Goal: Task Accomplishment & Management: Use online tool/utility

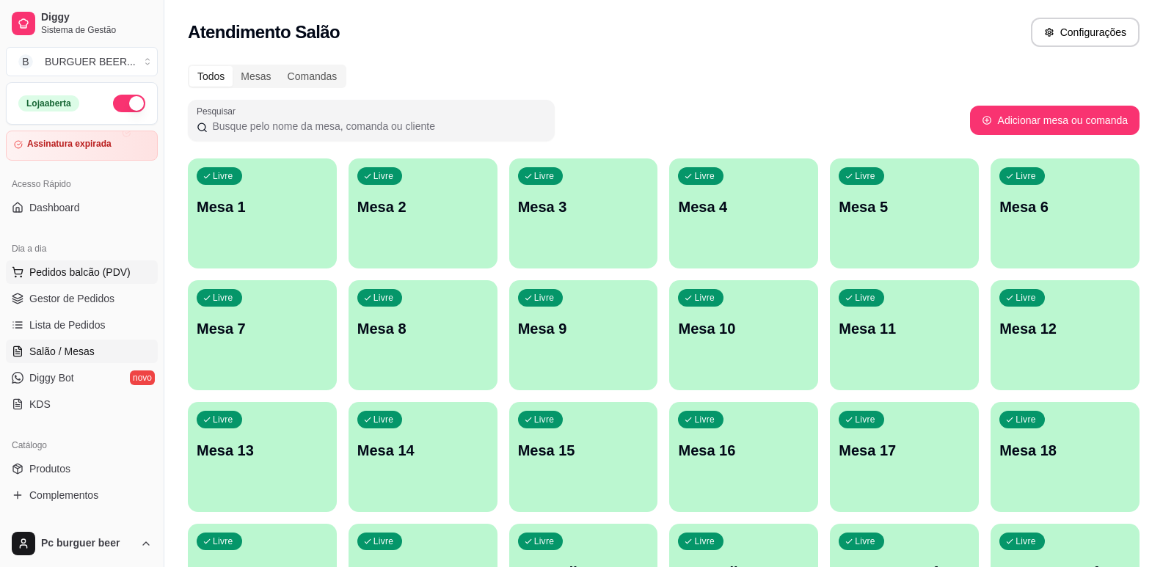
click at [91, 275] on span "Pedidos balcão (PDV)" at bounding box center [79, 272] width 101 height 15
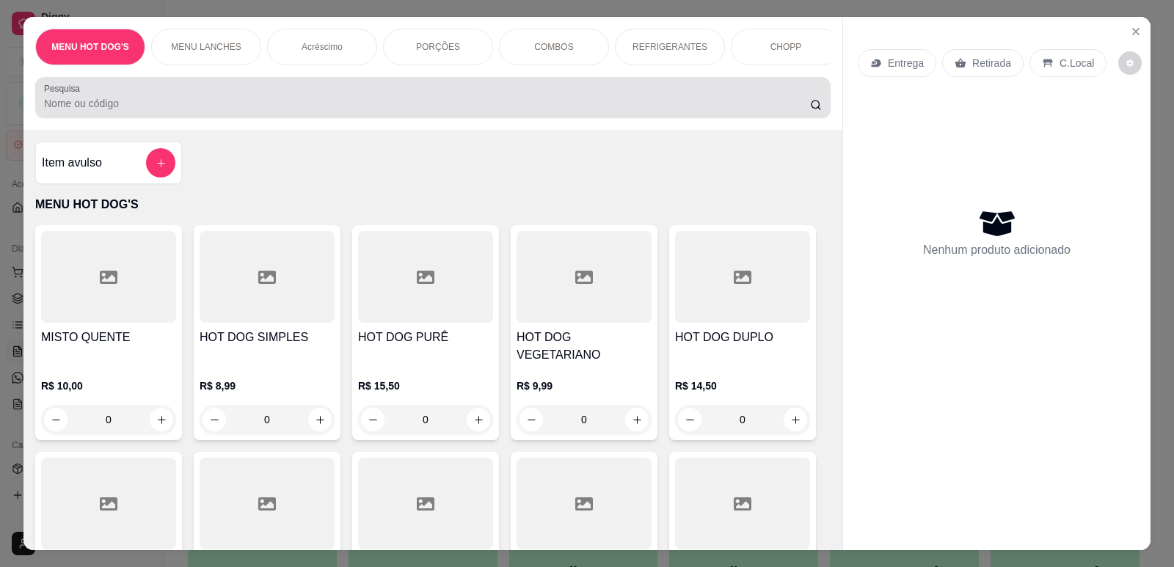
click at [206, 111] on input "Pesquisa" at bounding box center [427, 103] width 766 height 15
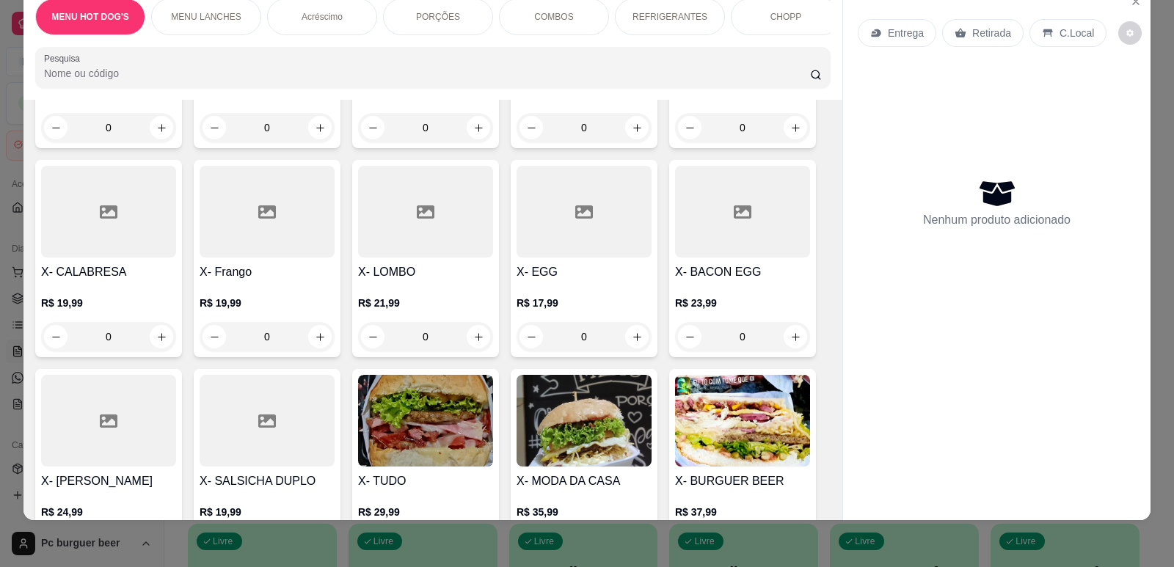
scroll to position [1101, 0]
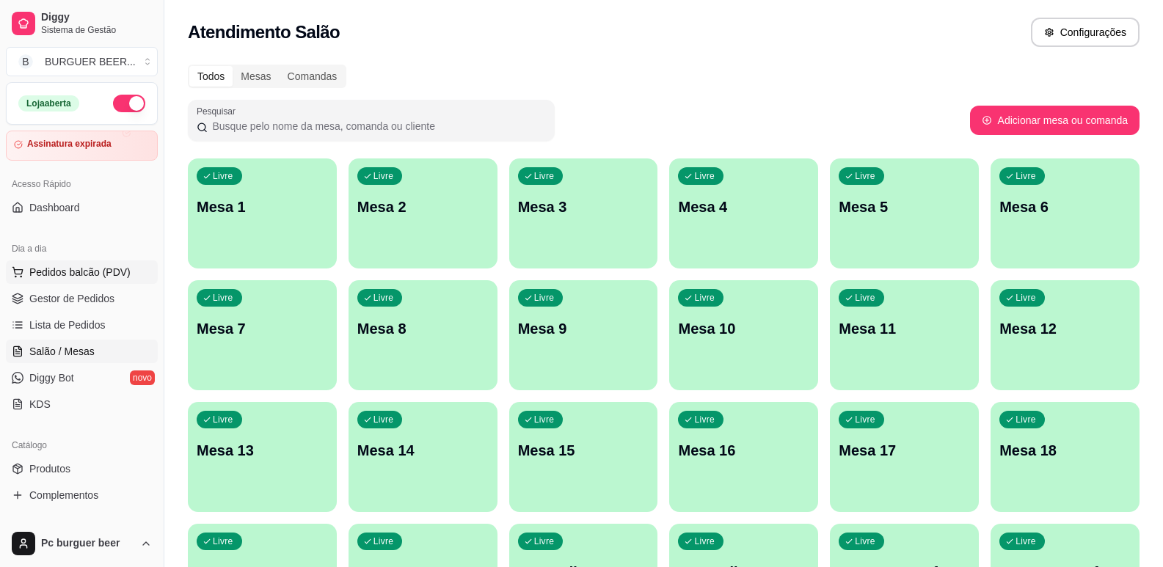
click at [68, 272] on span "Pedidos balcão (PDV)" at bounding box center [79, 272] width 101 height 15
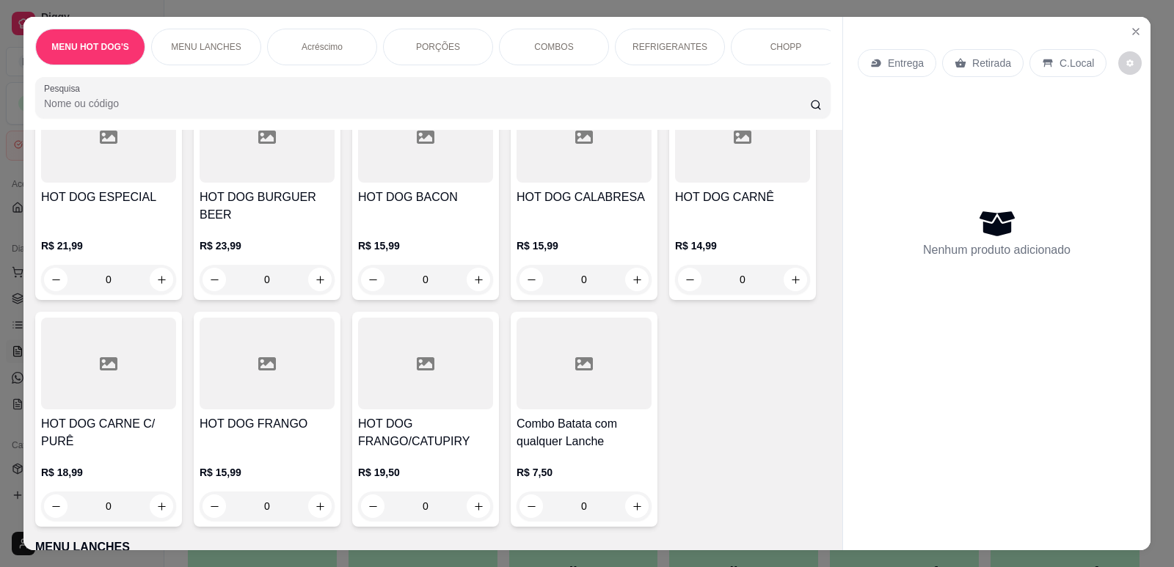
scroll to position [660, 0]
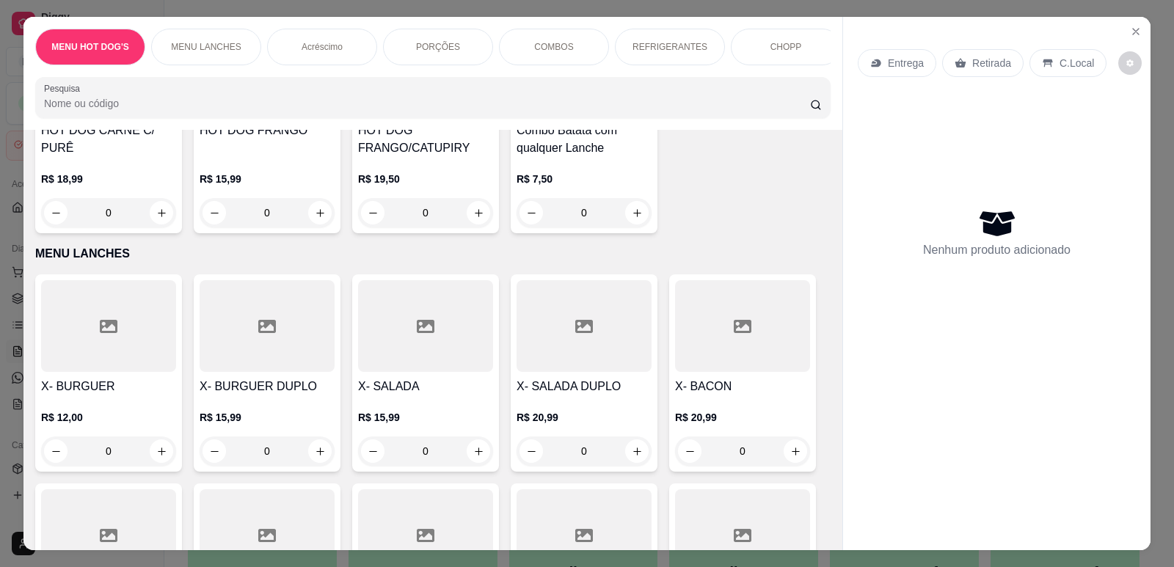
click at [238, 111] on input "Pesquisa" at bounding box center [427, 103] width 766 height 15
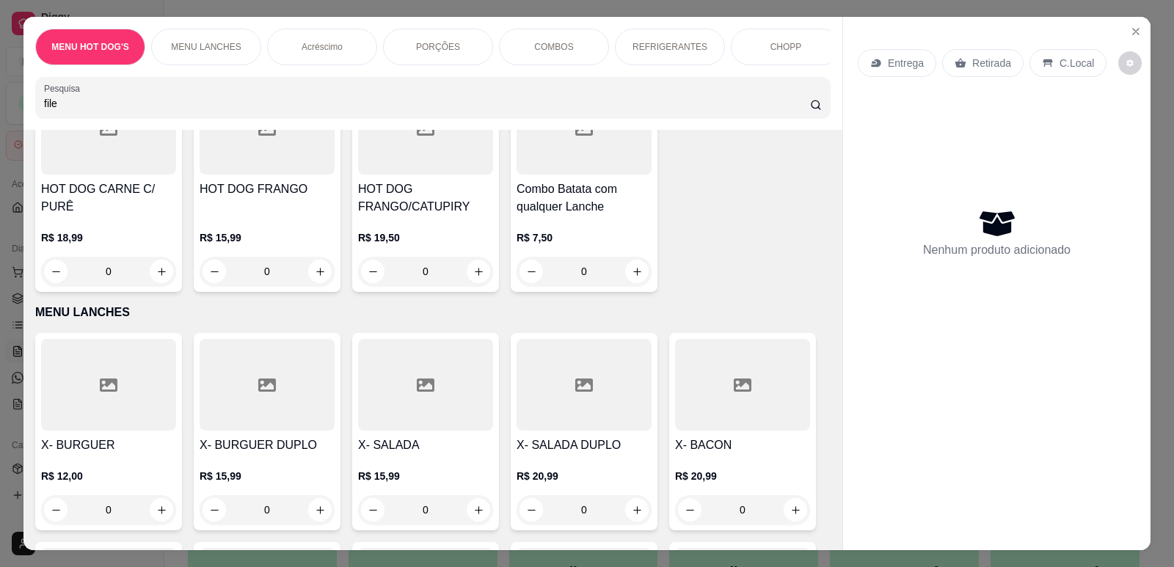
scroll to position [719, 0]
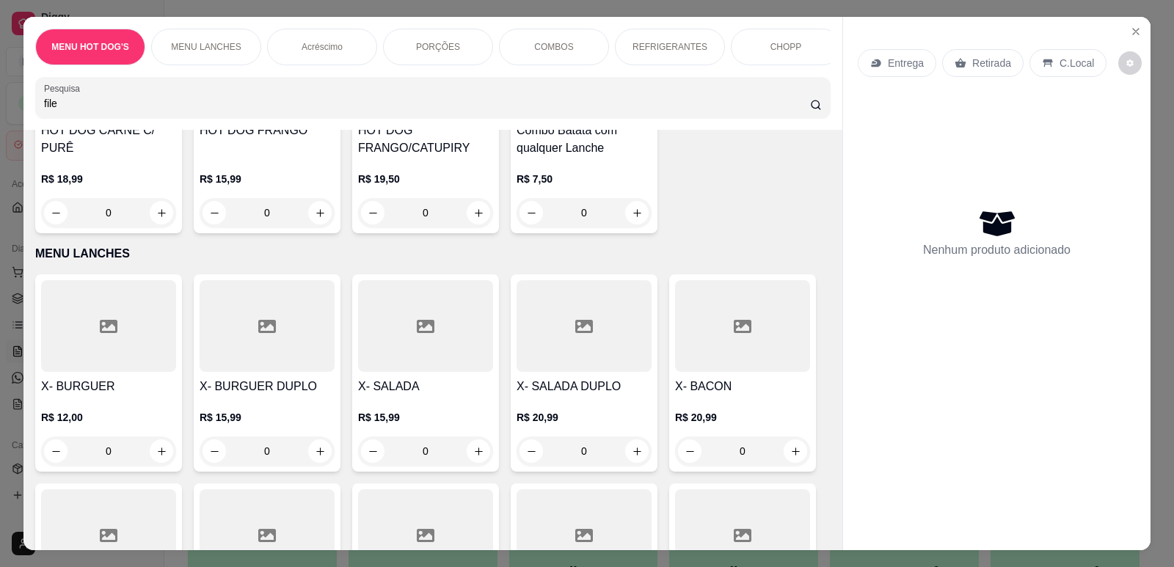
type input "file"
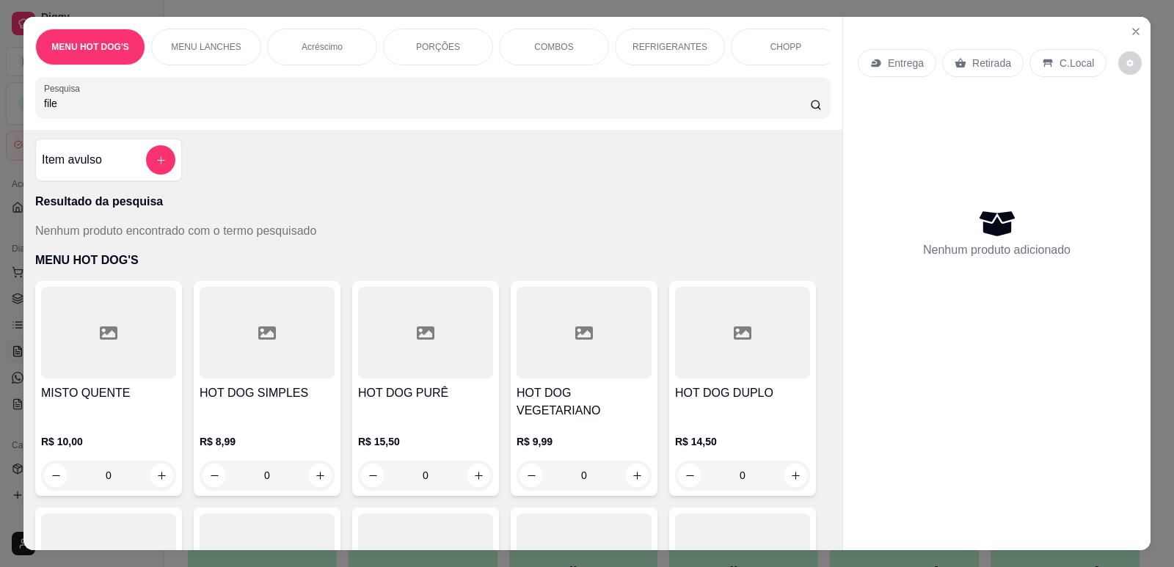
scroll to position [0, 0]
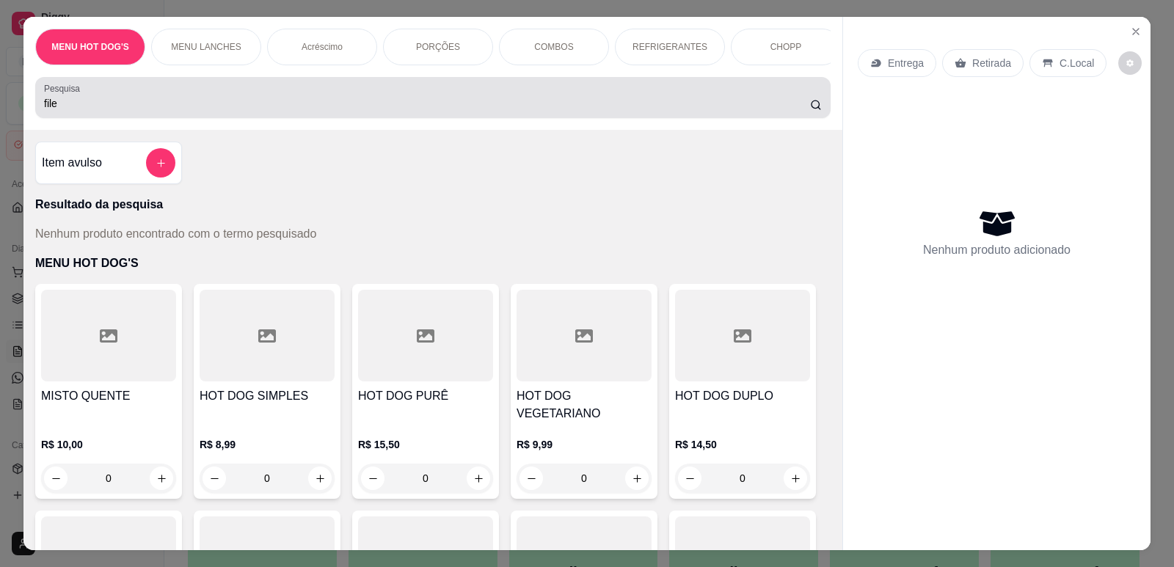
click at [304, 118] on div "Pesquisa file" at bounding box center [432, 97] width 795 height 41
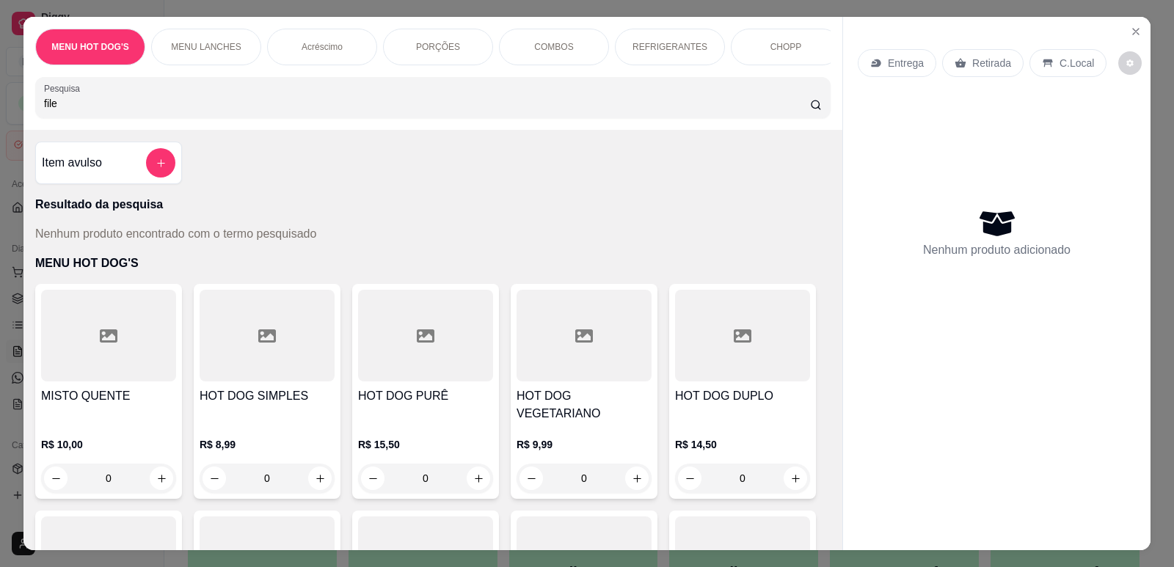
click at [439, 51] on p "PORÇÕES" at bounding box center [438, 47] width 44 height 12
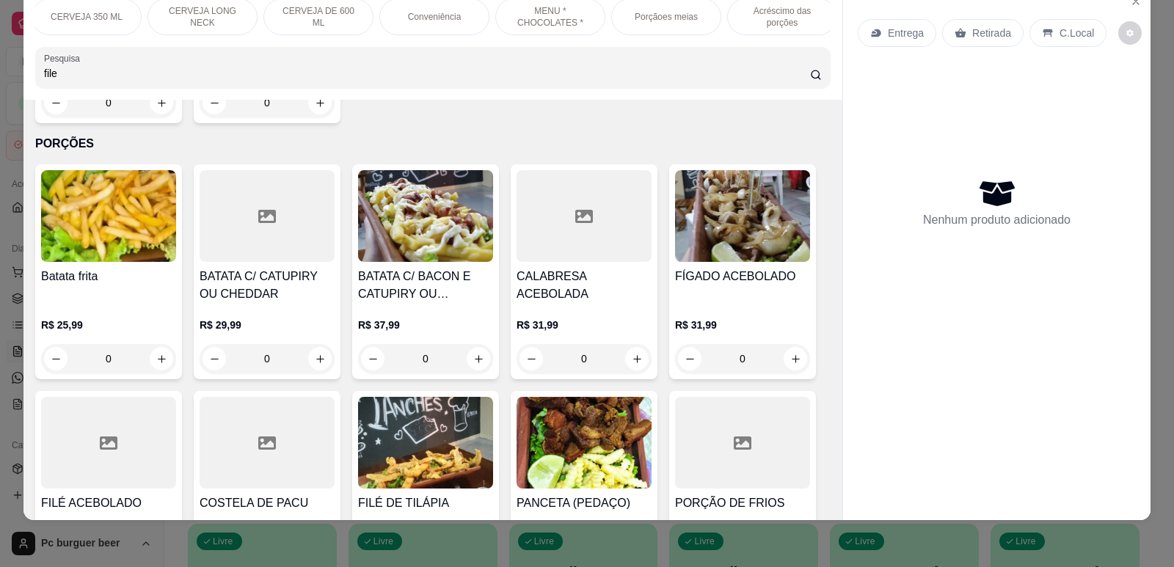
scroll to position [0, 1054]
click at [539, 27] on div "Porçãoes meias" at bounding box center [544, 17] width 110 height 37
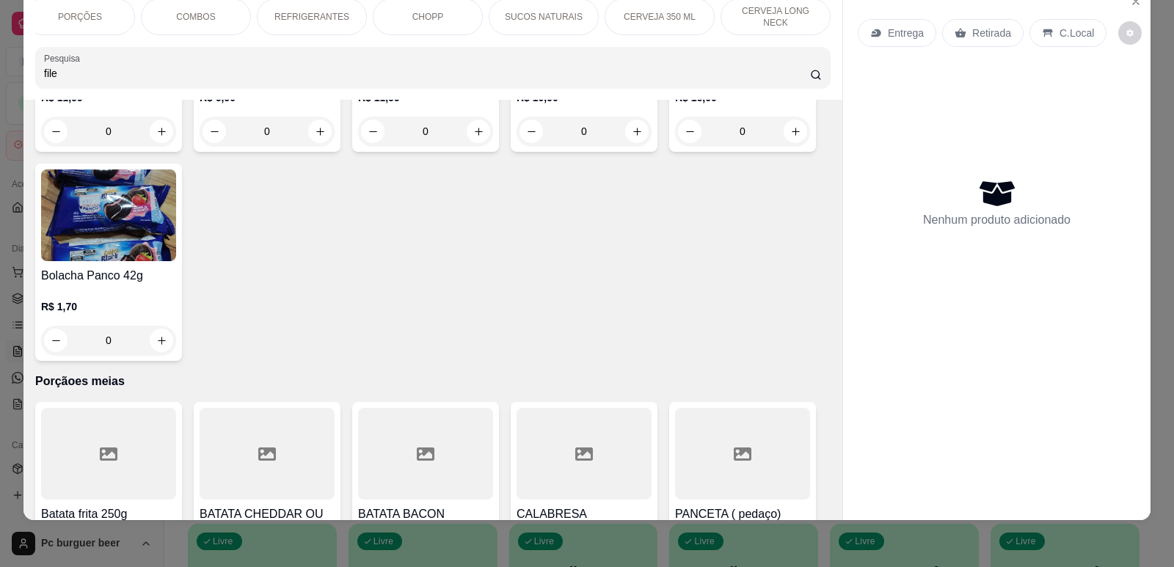
scroll to position [0, 0]
drag, startPoint x: 428, startPoint y: 12, endPoint x: 420, endPoint y: 17, distance: 9.8
click at [429, 12] on p "PORÇÕES" at bounding box center [438, 17] width 44 height 12
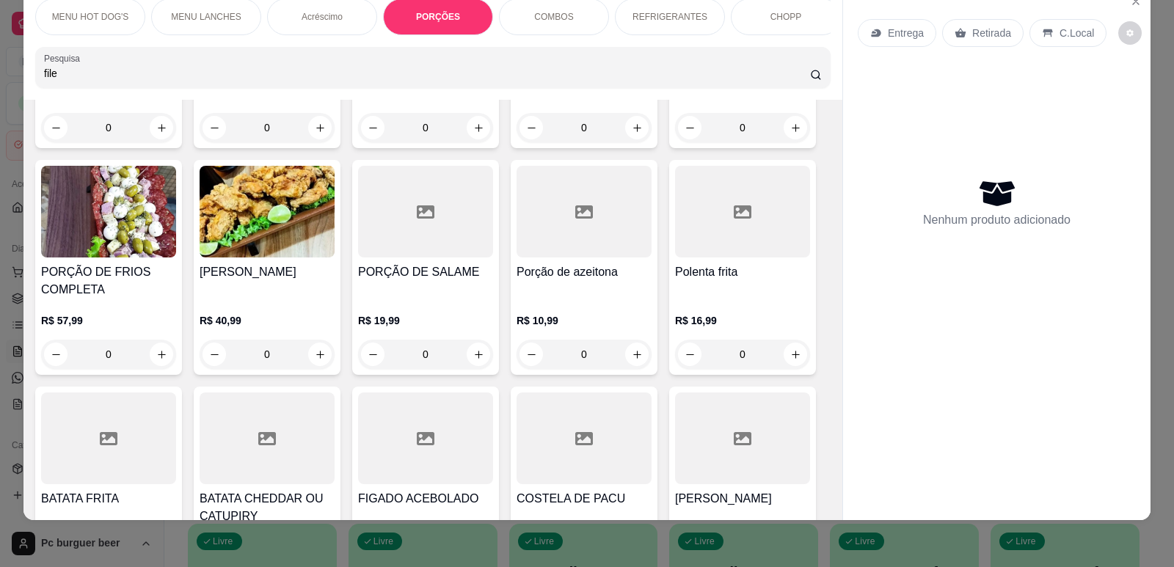
scroll to position [2824, 0]
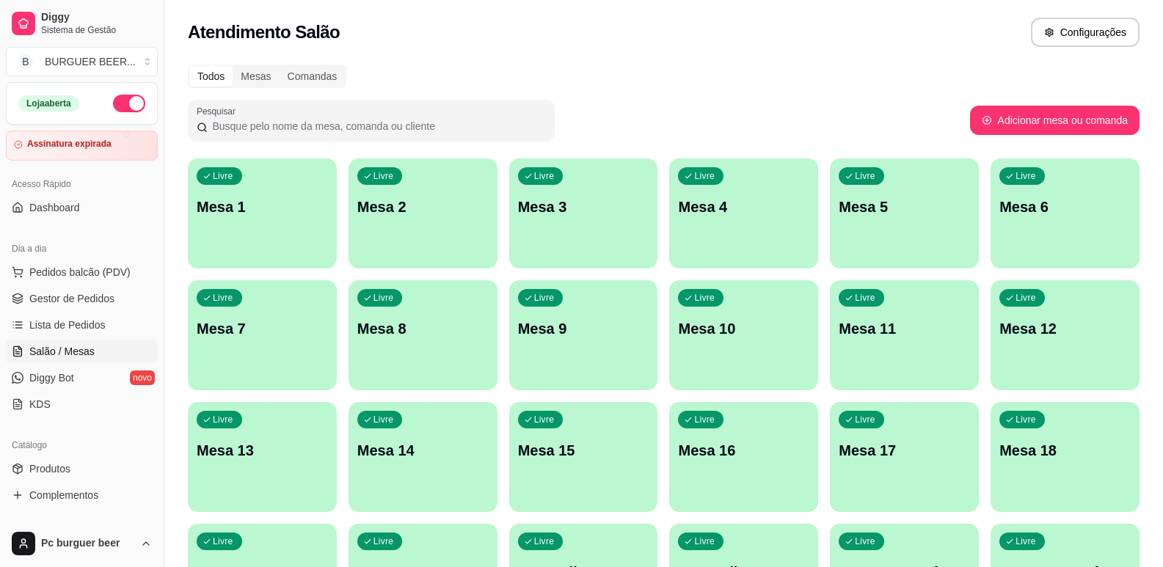
click at [118, 96] on button "button" at bounding box center [129, 104] width 32 height 18
